Goal: Task Accomplishment & Management: Manage account settings

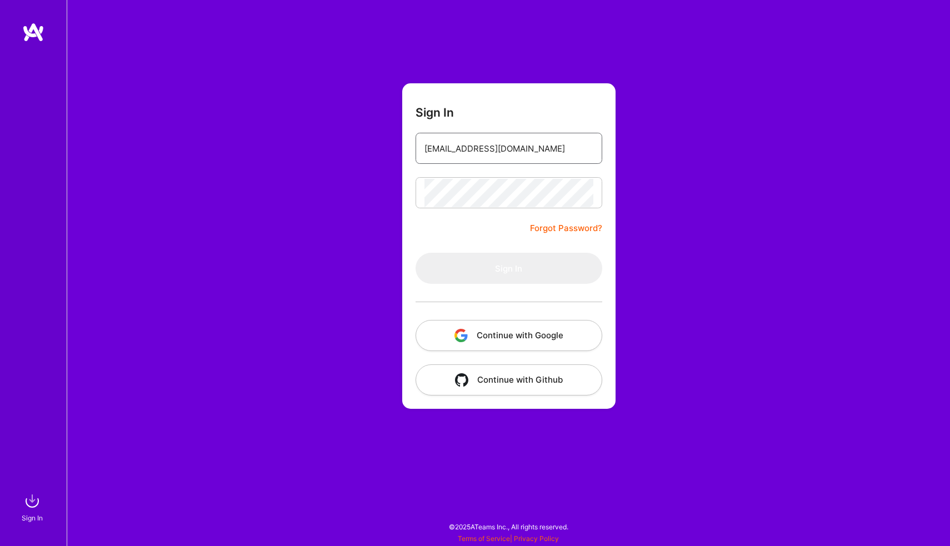
type input "[EMAIL_ADDRESS][DOMAIN_NAME]"
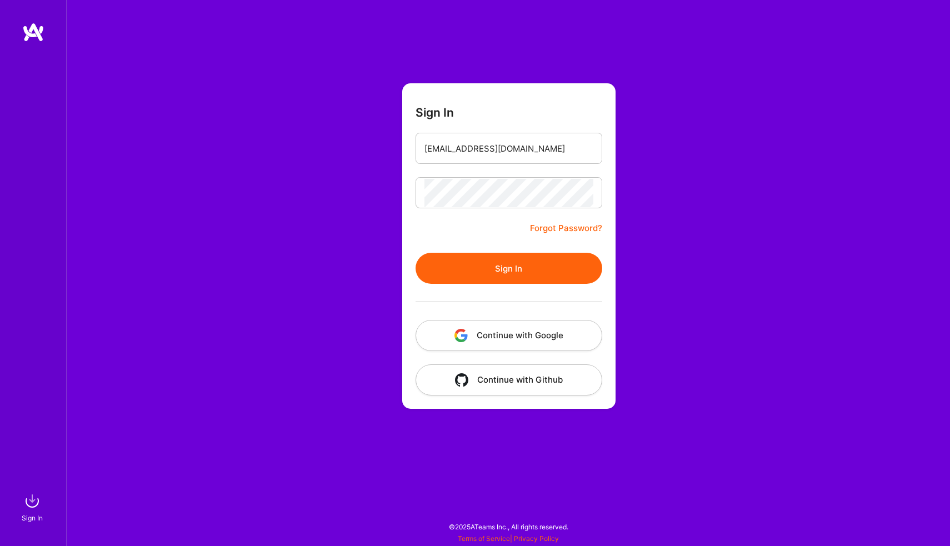
click at [506, 269] on button "Sign In" at bounding box center [509, 268] width 187 height 31
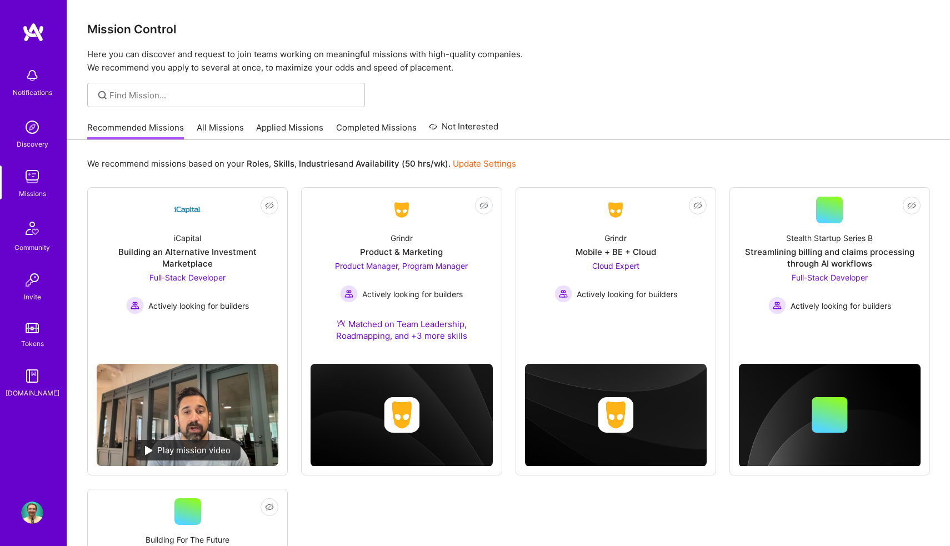
click at [32, 519] on img at bounding box center [32, 513] width 22 height 22
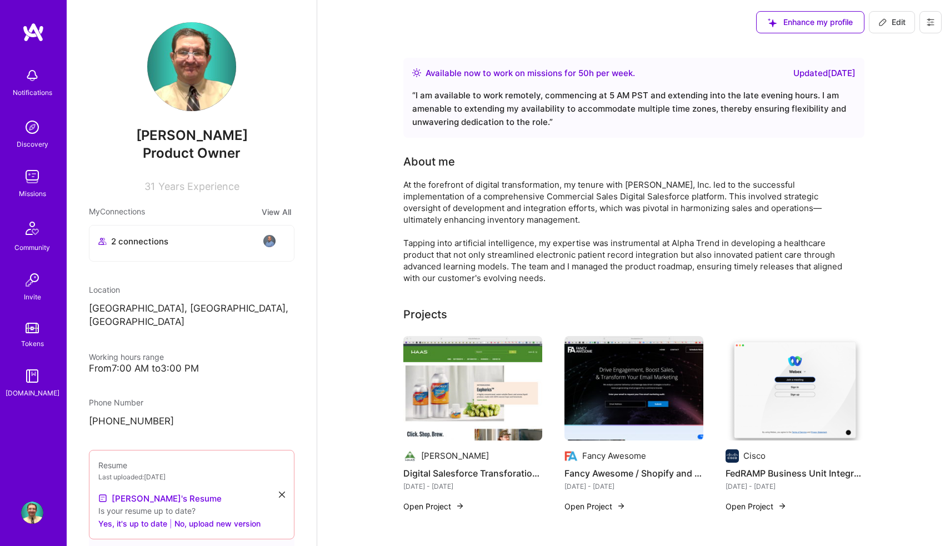
click at [191, 68] on img at bounding box center [191, 66] width 89 height 89
click at [184, 82] on img at bounding box center [191, 66] width 89 height 89
click at [883, 26] on icon at bounding box center [882, 22] width 9 height 9
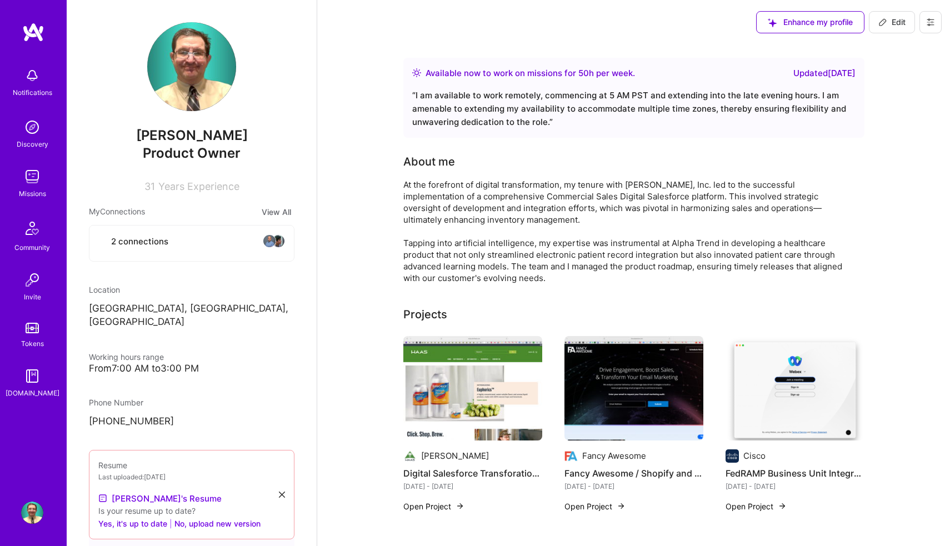
select select "US"
select select "Right Now"
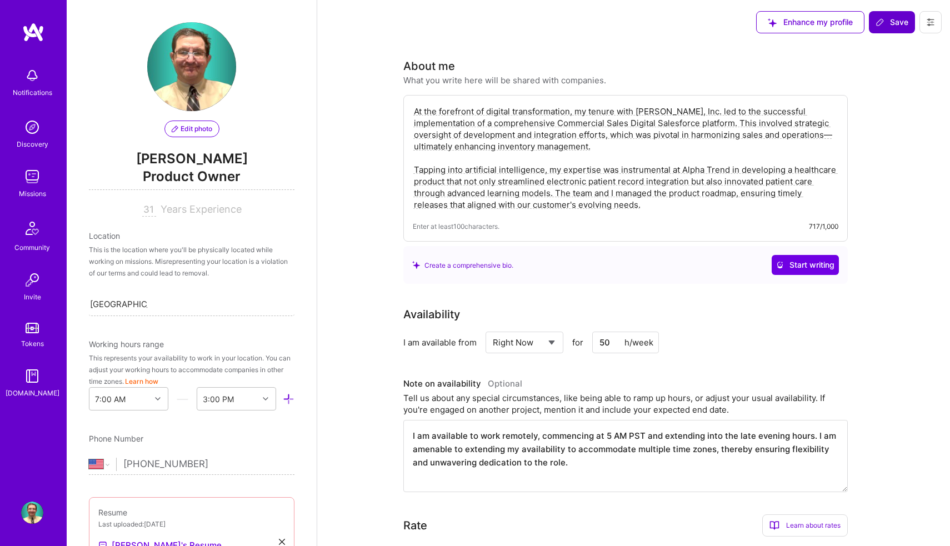
click at [197, 137] on button "Edit photo" at bounding box center [191, 129] width 55 height 17
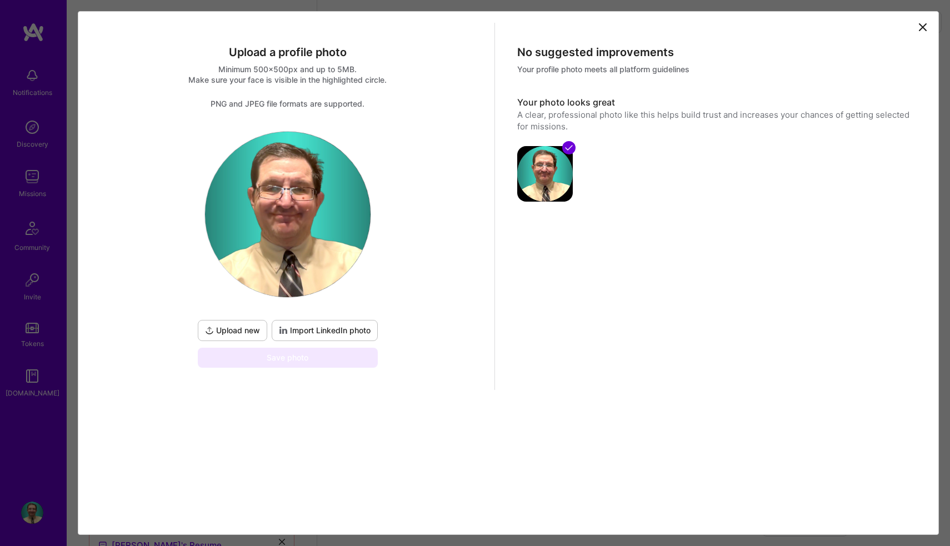
click at [248, 336] on button "Upload new" at bounding box center [232, 330] width 69 height 21
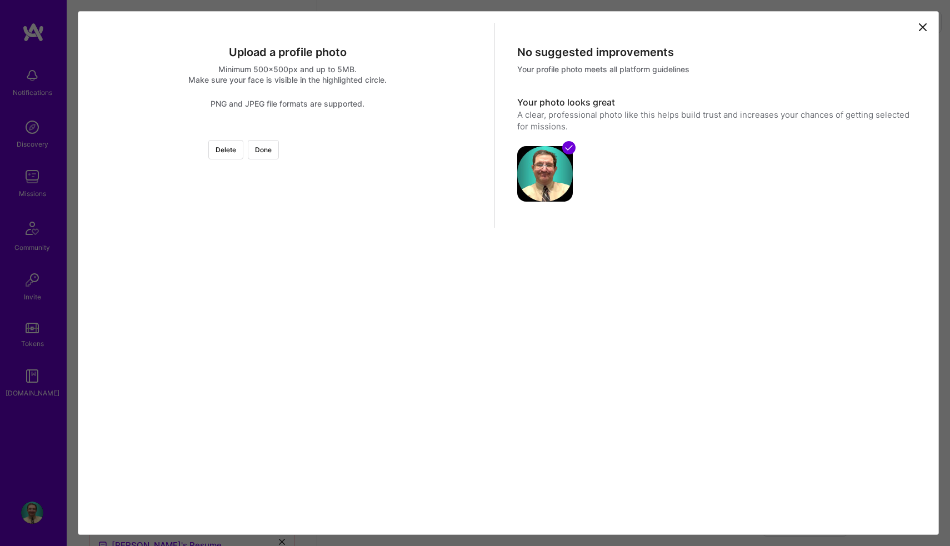
click at [288, 305] on div at bounding box center [420, 263] width 264 height 264
click at [347, 310] on div at bounding box center [479, 263] width 264 height 264
click at [279, 144] on button "Done" at bounding box center [263, 149] width 31 height 19
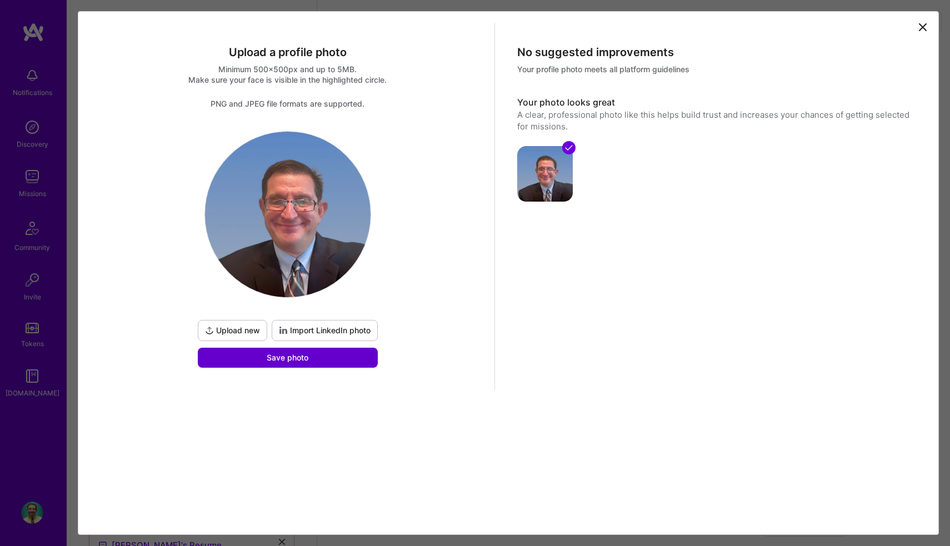
click at [326, 355] on button "Save photo" at bounding box center [288, 358] width 180 height 20
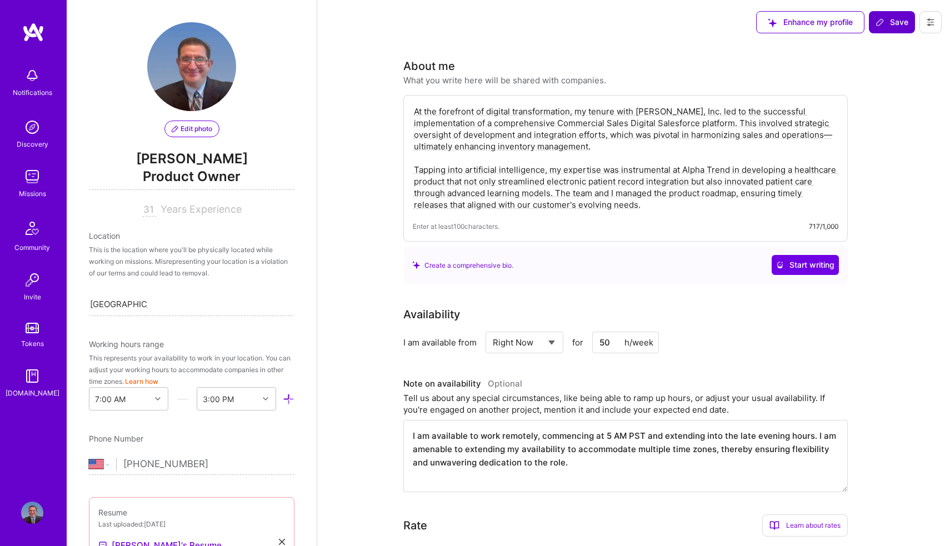
click at [829, 28] on span "Enhance my profile" at bounding box center [810, 22] width 85 height 11
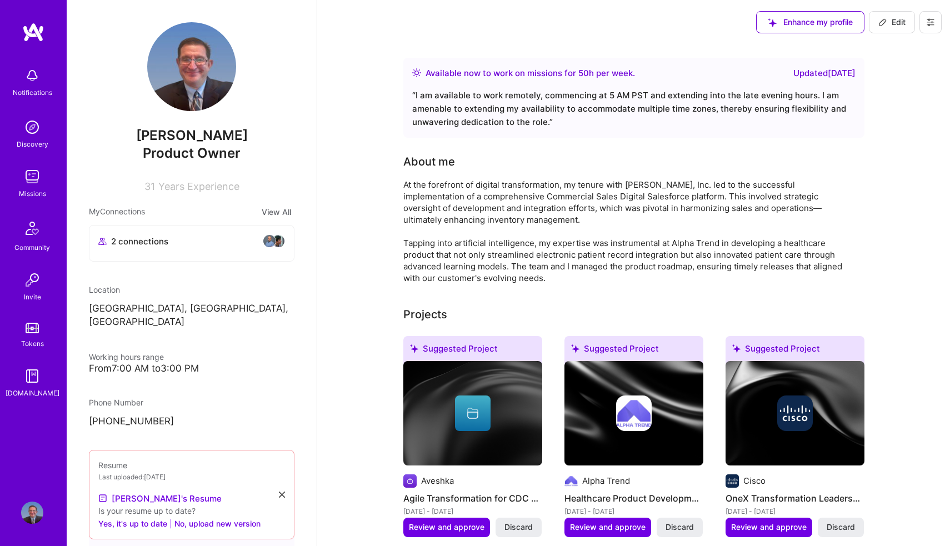
click at [885, 27] on span "Edit" at bounding box center [891, 22] width 27 height 11
select select "US"
select select "Right Now"
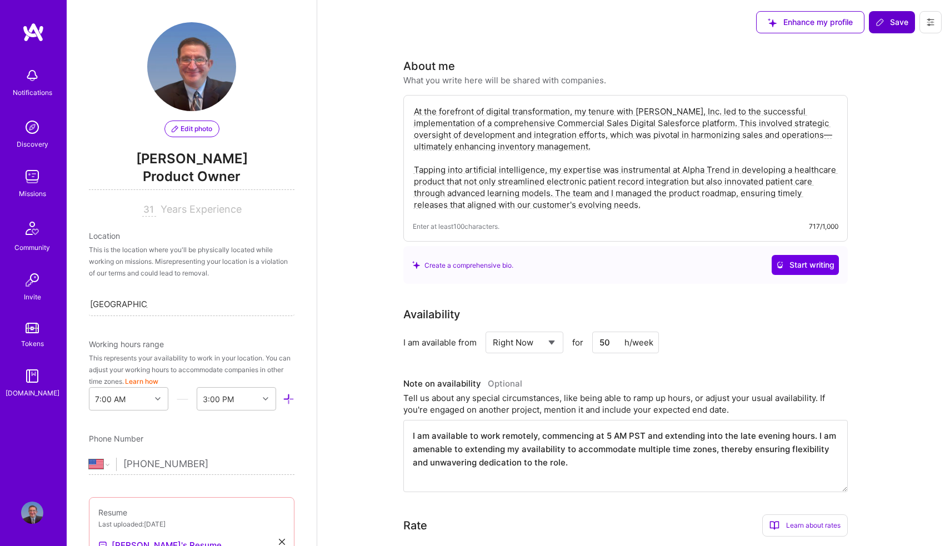
click at [885, 27] on span "Save" at bounding box center [892, 22] width 33 height 11
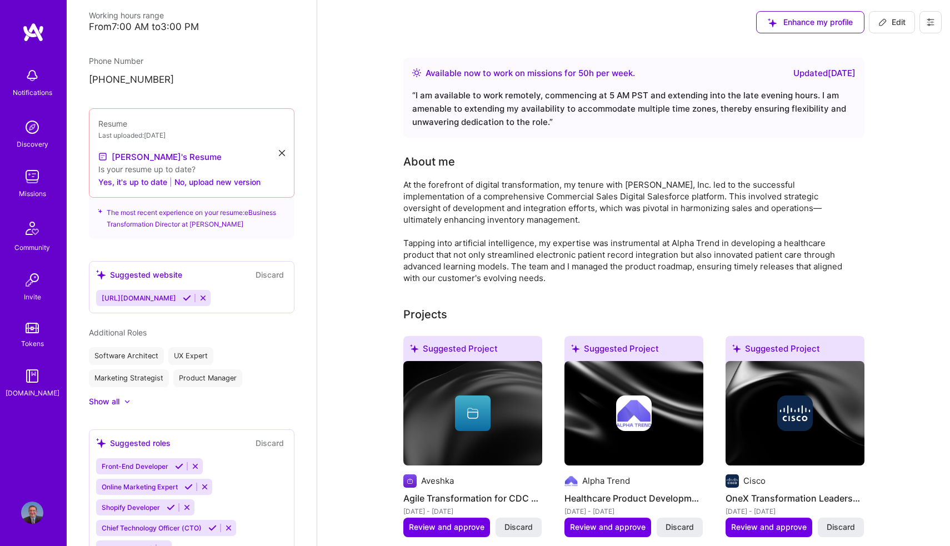
scroll to position [304, 0]
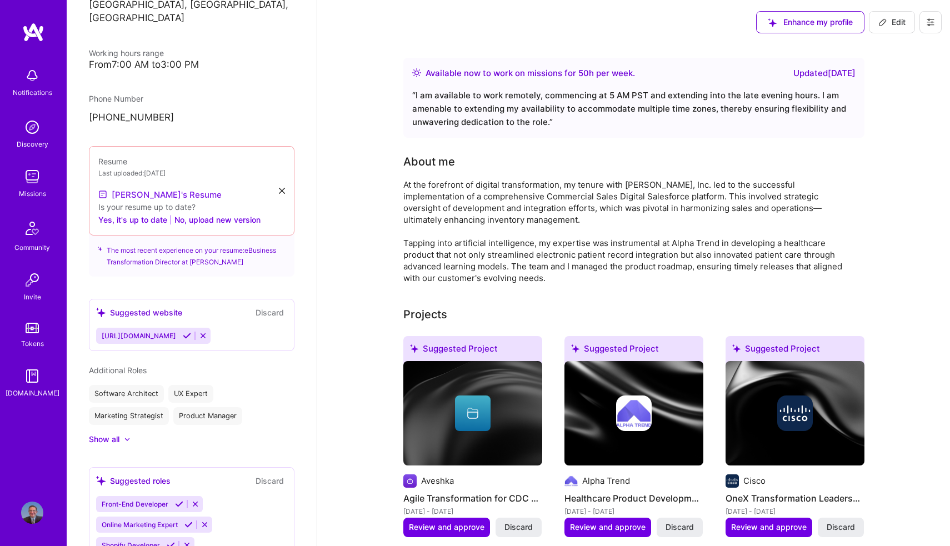
click at [158, 188] on link "[PERSON_NAME]'s Resume" at bounding box center [159, 194] width 123 height 13
click at [155, 213] on button "Yes, it's up to date" at bounding box center [132, 219] width 69 height 13
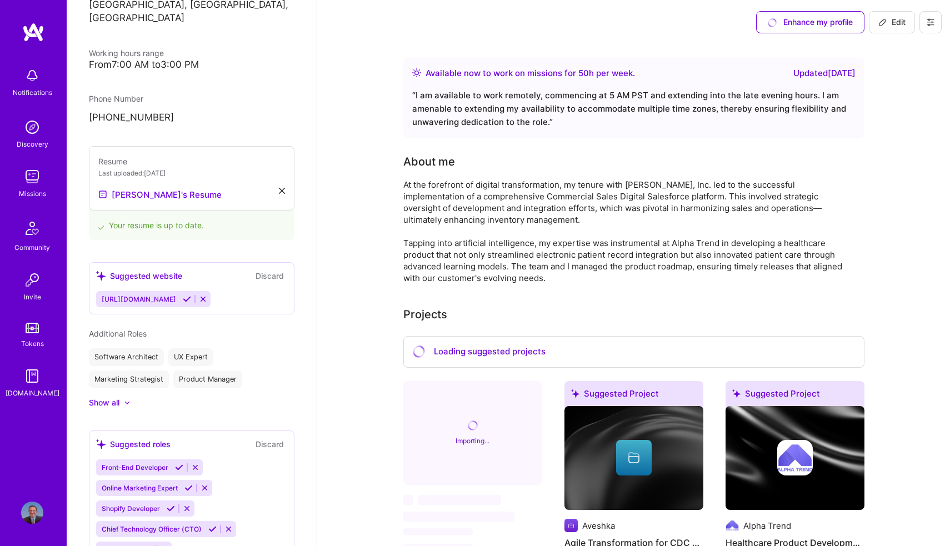
click at [276, 188] on div "[PERSON_NAME]'s Resume" at bounding box center [191, 194] width 187 height 13
click at [279, 188] on icon at bounding box center [282, 191] width 6 height 6
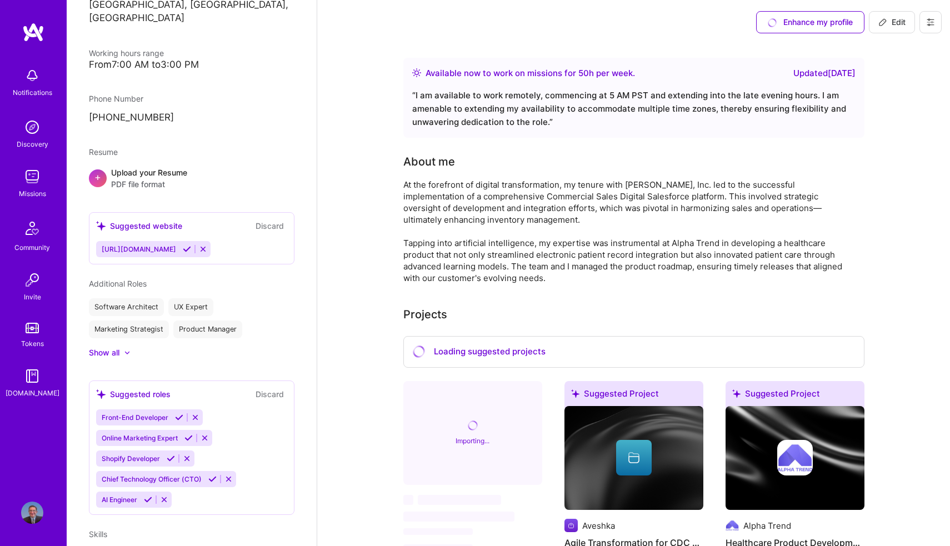
click at [114, 167] on div "Upload your Resume PDF file format" at bounding box center [149, 178] width 76 height 23
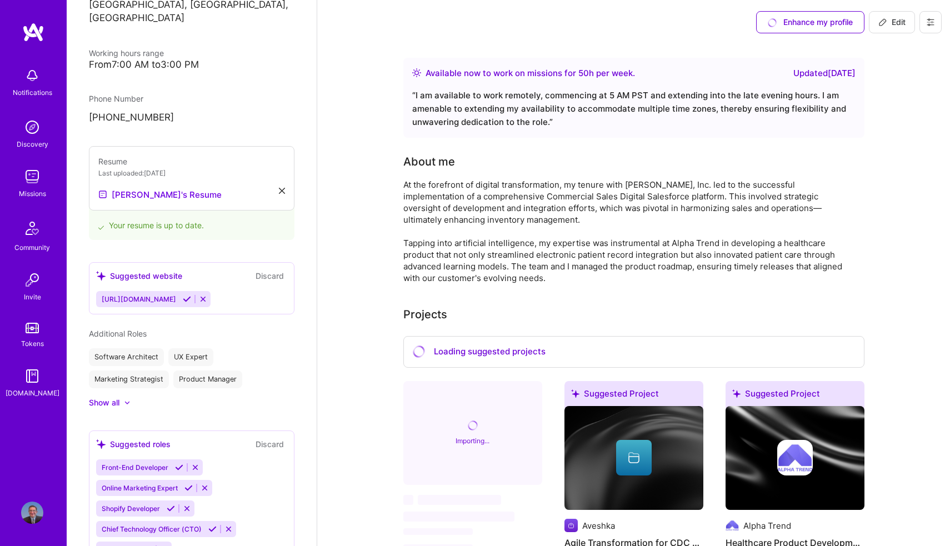
click at [207, 294] on button at bounding box center [203, 298] width 15 height 9
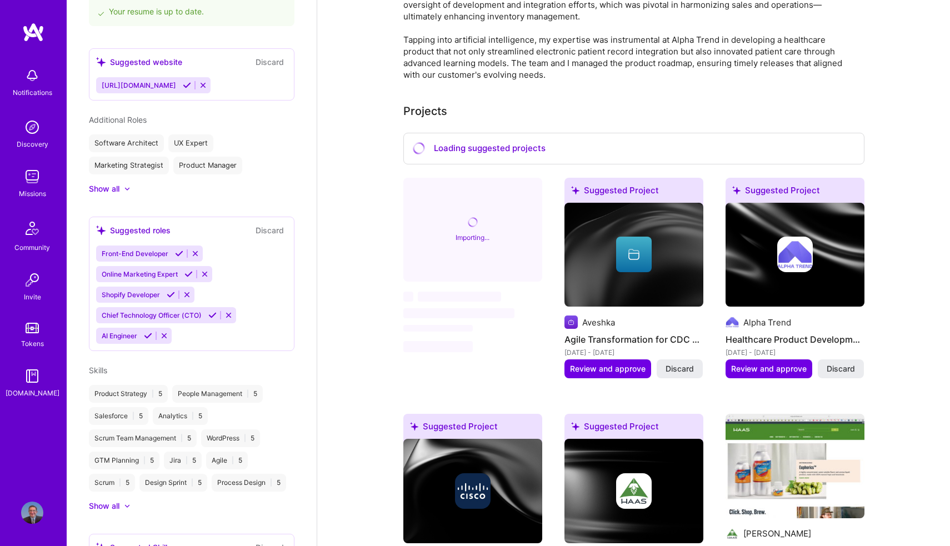
scroll to position [527, 0]
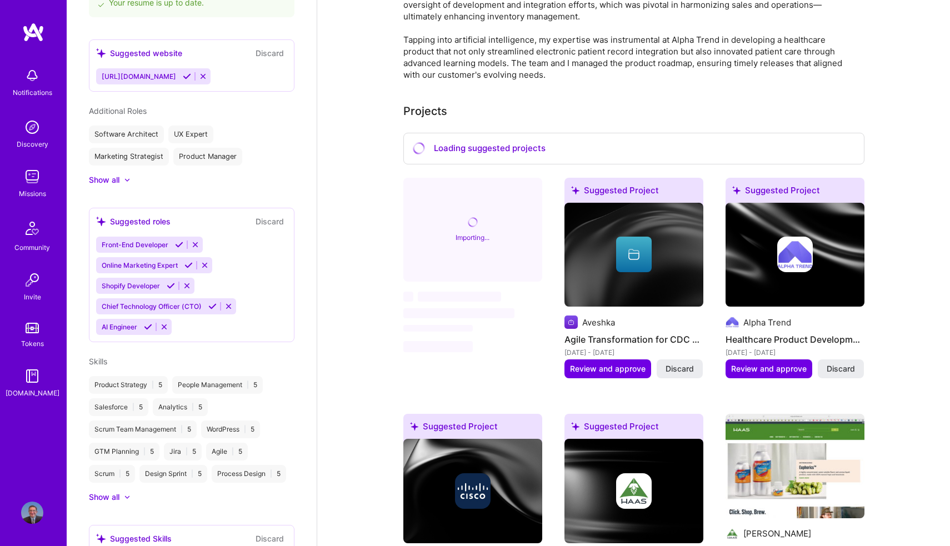
click at [128, 377] on div "Product Strategy | 5" at bounding box center [128, 385] width 79 height 18
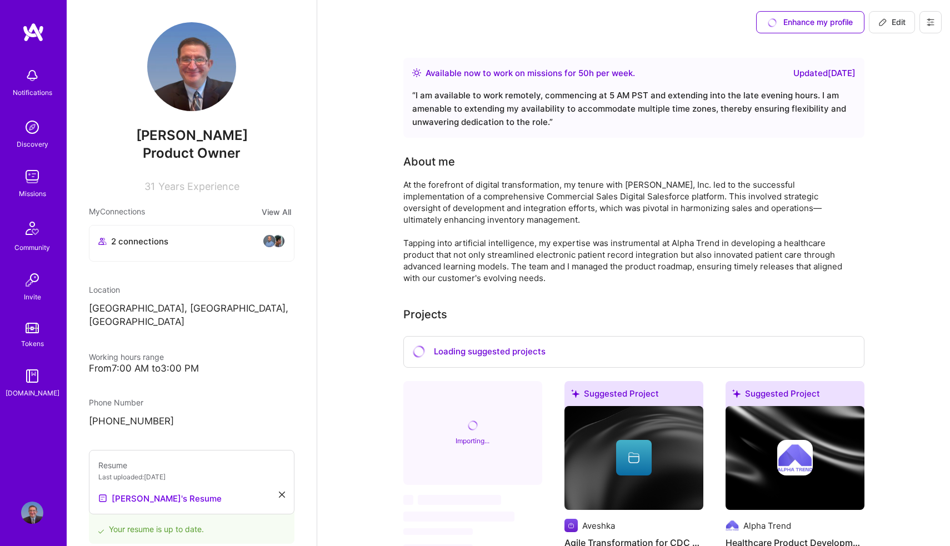
scroll to position [0, 0]
click at [26, 514] on img at bounding box center [32, 513] width 22 height 22
click at [38, 129] on img at bounding box center [32, 127] width 22 height 22
